Goal: Task Accomplishment & Management: Use online tool/utility

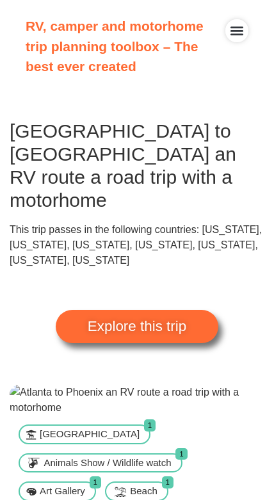
click at [163, 319] on span "Explore this trip" at bounding box center [137, 326] width 99 height 14
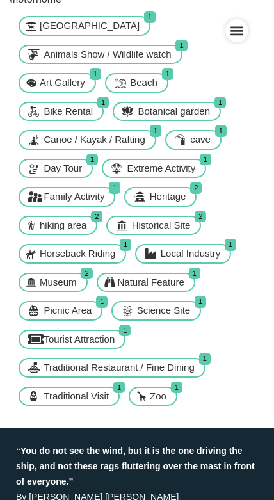
scroll to position [409, 0]
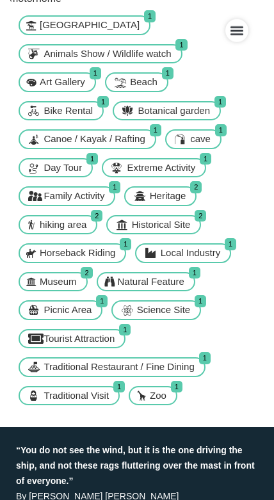
click at [68, 33] on span "[GEOGRAPHIC_DATA]" at bounding box center [89, 25] width 106 height 15
click at [64, 33] on span "[GEOGRAPHIC_DATA]" at bounding box center [89, 25] width 106 height 15
click at [144, 22] on span "1" at bounding box center [150, 16] width 12 height 12
click at [154, 61] on span "Animals Show / Wildlife watch" at bounding box center [107, 54] width 134 height 15
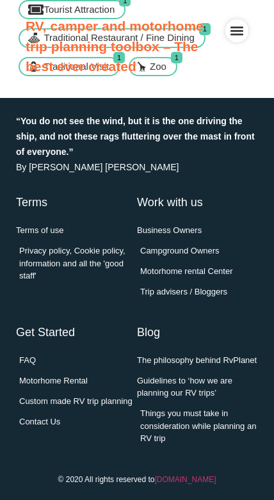
scroll to position [0, 0]
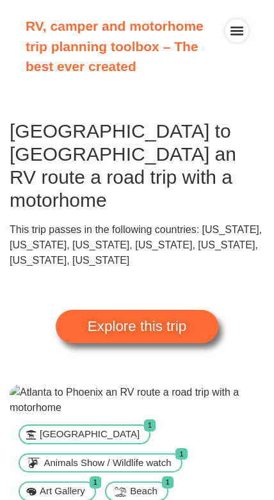
click at [154, 40] on p "RV, camper and motorhome trip planning toolbox – The best ever created" at bounding box center [125, 46] width 198 height 61
click at [235, 33] on icon "Menu Toggle" at bounding box center [237, 31] width 14 height 14
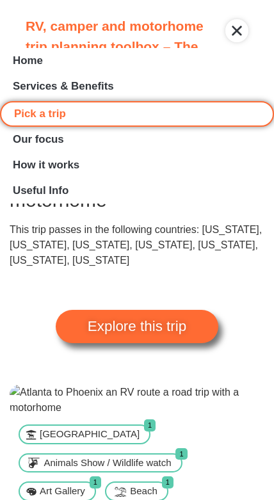
click at [229, 33] on div "Menu Toggle" at bounding box center [236, 30] width 23 height 23
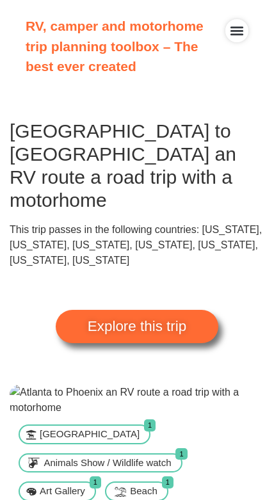
click at [182, 319] on span "Explore this trip" at bounding box center [137, 326] width 99 height 14
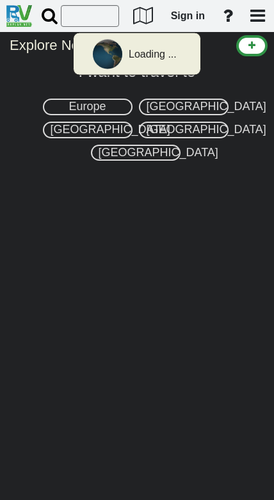
select select "number:2"
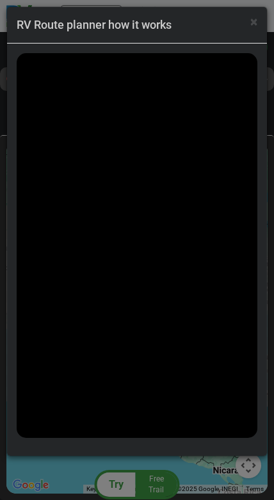
click at [256, 24] on span "×" at bounding box center [253, 21] width 7 height 15
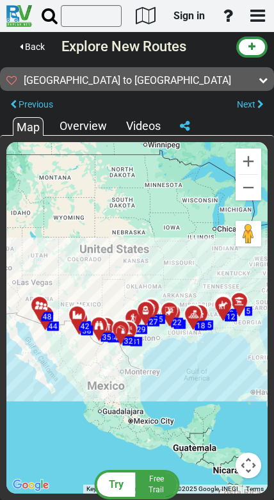
click at [74, 129] on div "Overview" at bounding box center [83, 126] width 54 height 17
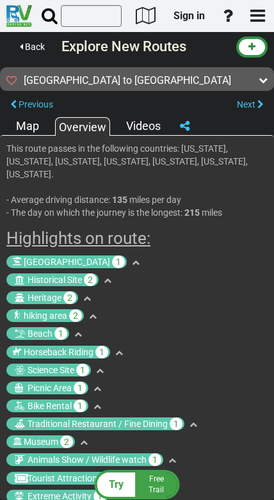
click at [19, 124] on div "Map" at bounding box center [27, 126] width 29 height 17
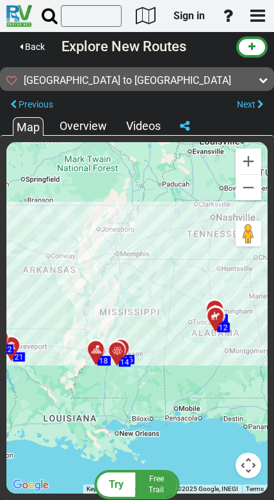
click at [252, 109] on span "Next" at bounding box center [246, 104] width 19 height 10
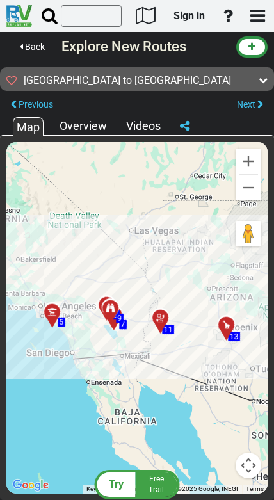
click at [252, 107] on span "Next" at bounding box center [246, 104] width 19 height 10
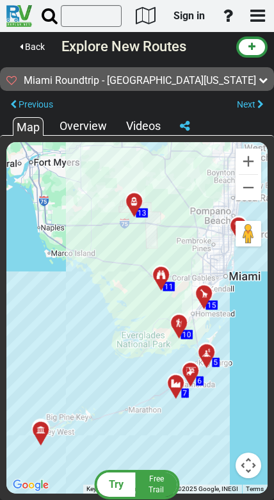
click at [25, 104] on span "Previous" at bounding box center [36, 104] width 35 height 10
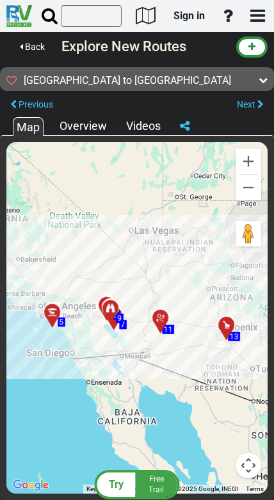
click at [28, 103] on span "Previous" at bounding box center [36, 104] width 35 height 10
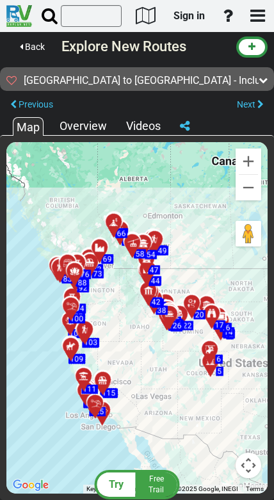
click at [29, 102] on span "Previous" at bounding box center [36, 104] width 35 height 10
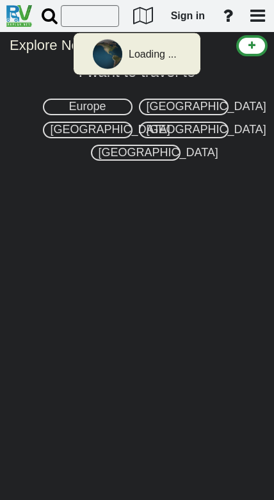
select select "number:2"
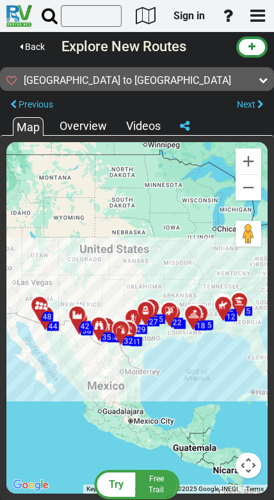
click at [35, 52] on span "Back" at bounding box center [35, 47] width 20 height 10
